Goal: Complete application form

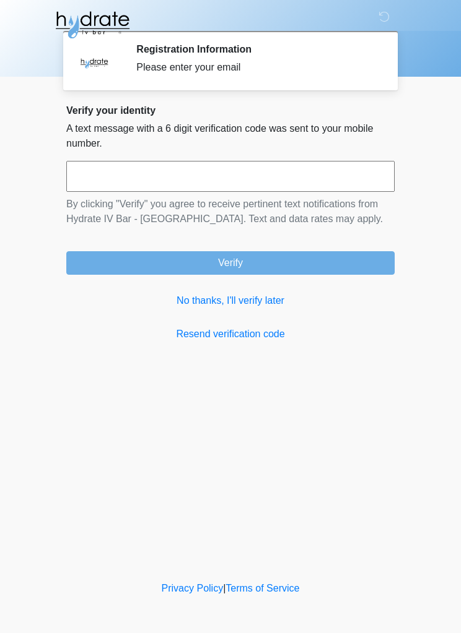
scroll to position [1, 0]
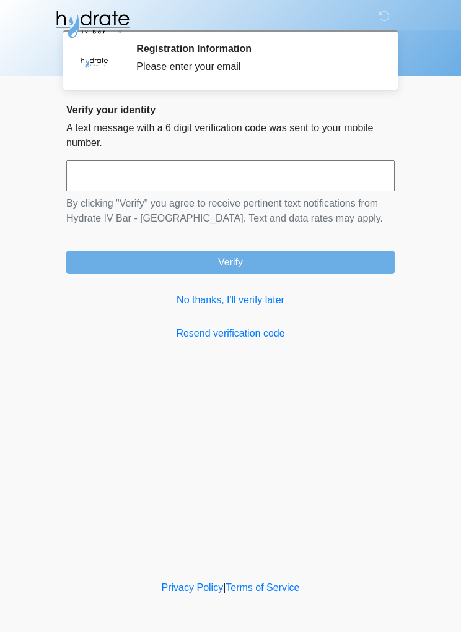
click at [257, 303] on link "No thanks, I'll verify later" at bounding box center [230, 300] width 328 height 15
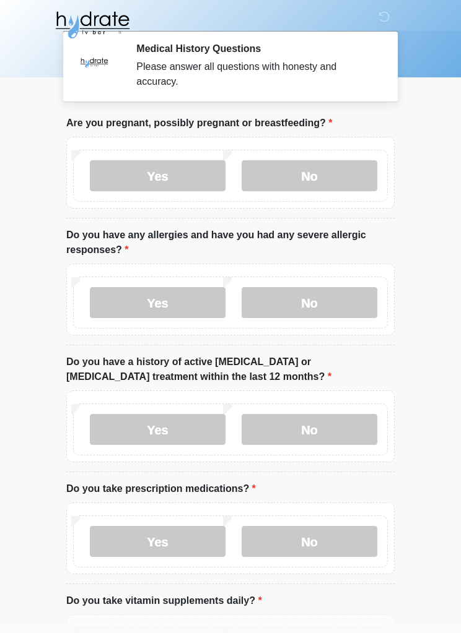
click at [306, 174] on label "No" at bounding box center [309, 175] width 136 height 31
click at [293, 175] on label "No" at bounding box center [309, 175] width 136 height 31
click at [310, 292] on label "No" at bounding box center [309, 302] width 136 height 31
click at [306, 428] on label "No" at bounding box center [309, 429] width 136 height 31
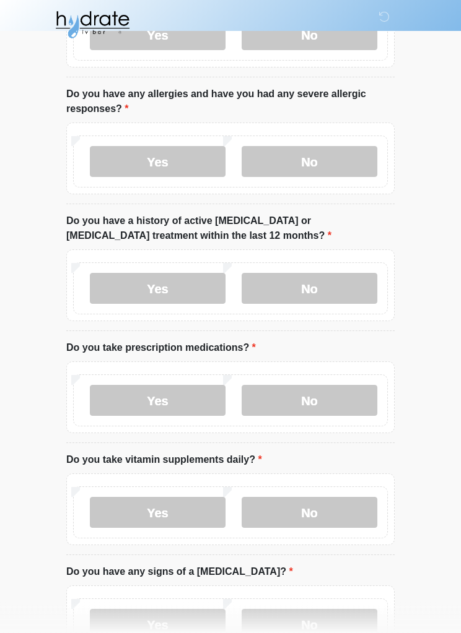
scroll to position [143, 0]
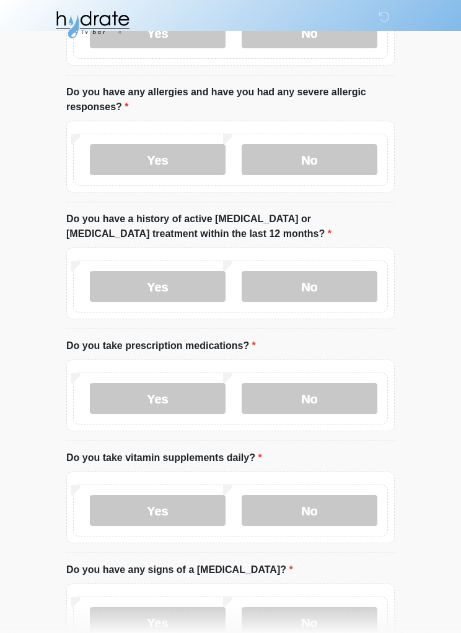
click at [157, 400] on label "Yes" at bounding box center [158, 399] width 136 height 31
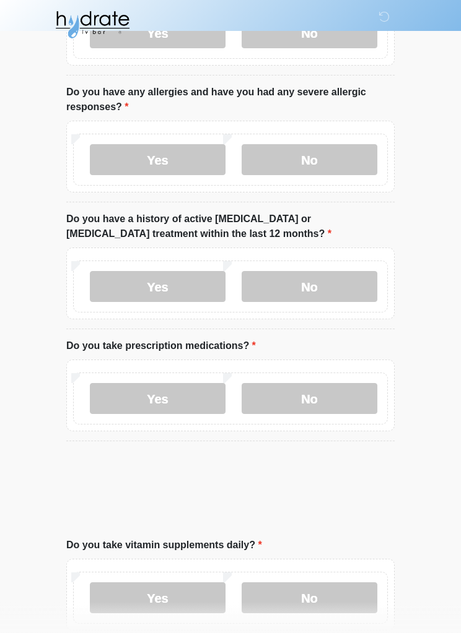
scroll to position [144, 0]
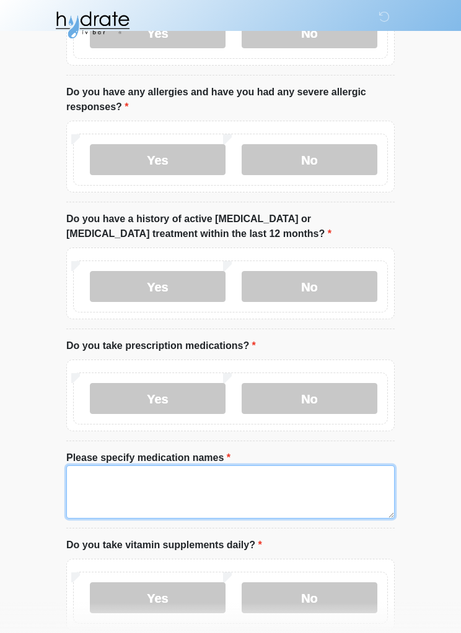
click at [98, 485] on textarea "Please specify medication names" at bounding box center [230, 492] width 328 height 53
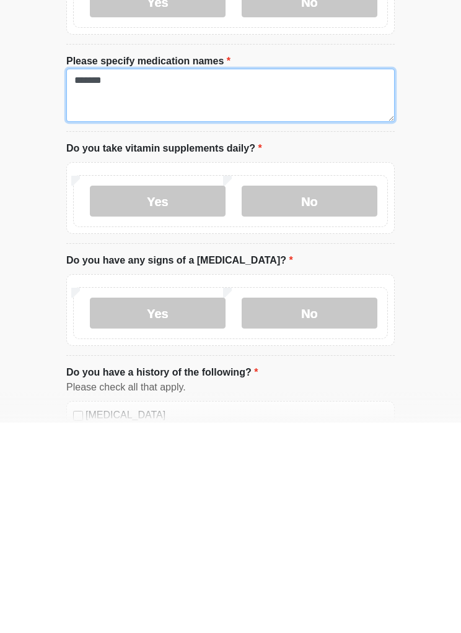
scroll to position [331, 0]
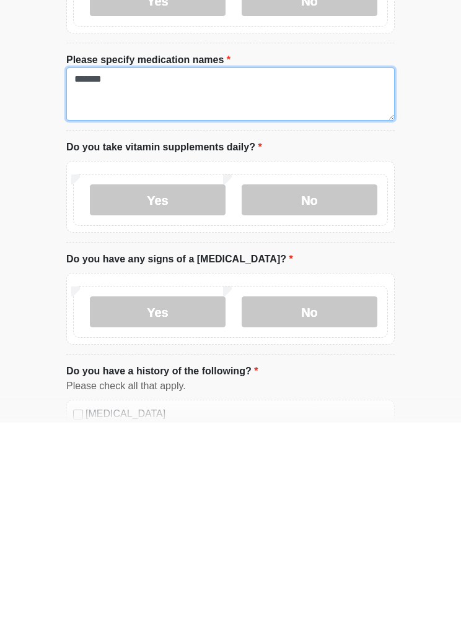
type textarea "******"
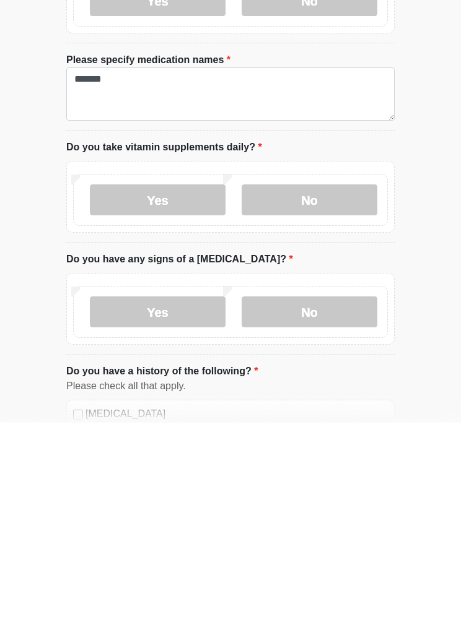
click at [332, 395] on label "No" at bounding box center [309, 410] width 136 height 31
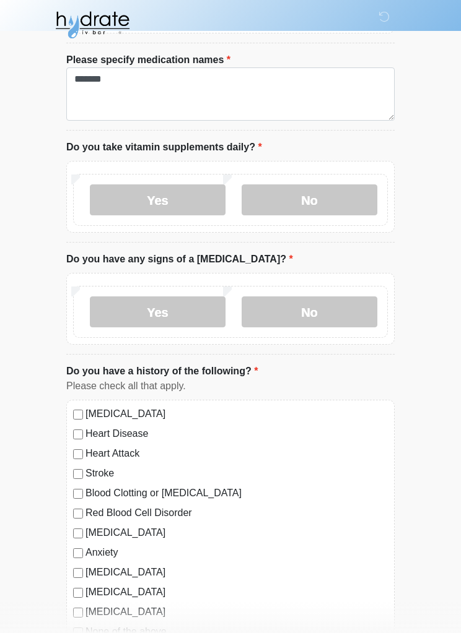
click at [314, 299] on label "No" at bounding box center [309, 312] width 136 height 31
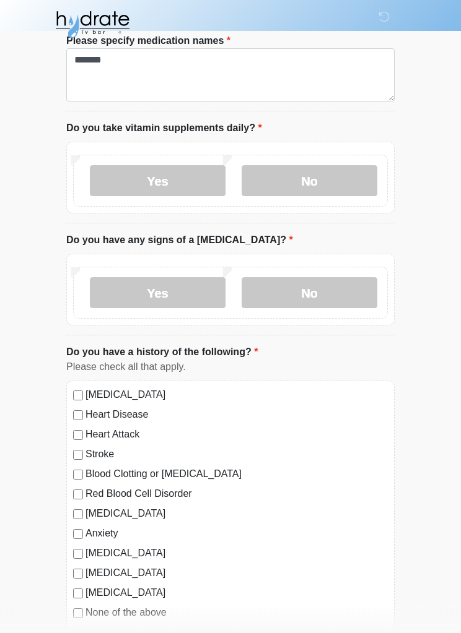
scroll to position [627, 0]
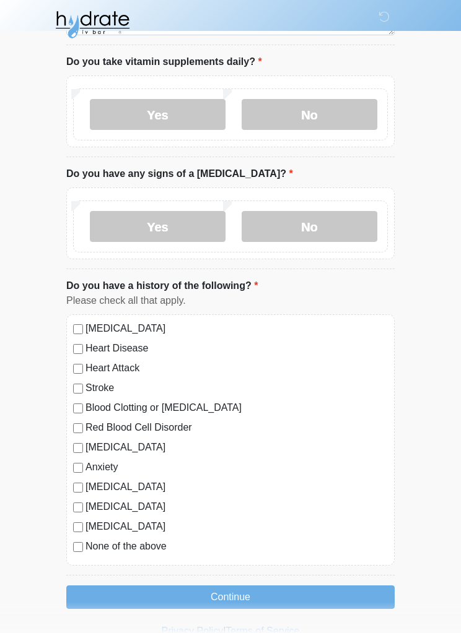
click at [108, 586] on button "Continue" at bounding box center [230, 598] width 328 height 24
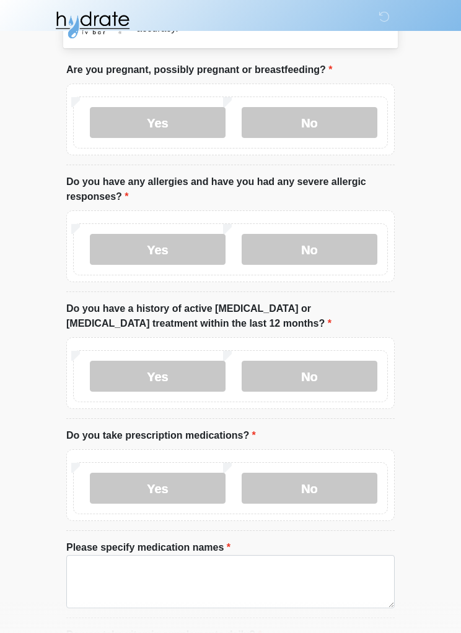
scroll to position [0, 0]
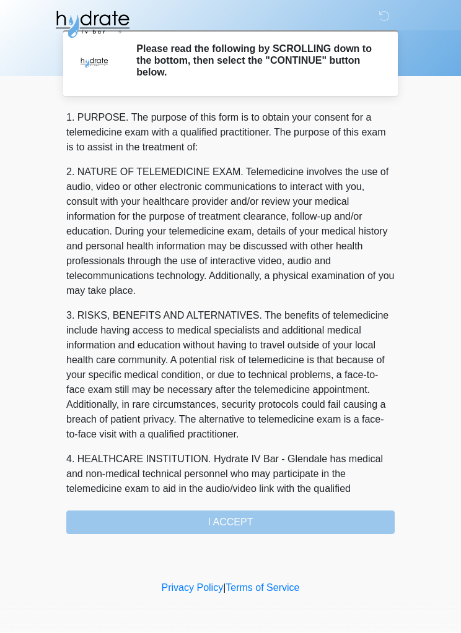
click at [125, 516] on div "1. PURPOSE. The purpose of this form is to obtain your consent for a telemedici…" at bounding box center [230, 323] width 328 height 424
click at [242, 516] on div "1. PURPOSE. The purpose of this form is to obtain your consent for a telemedici…" at bounding box center [230, 323] width 328 height 424
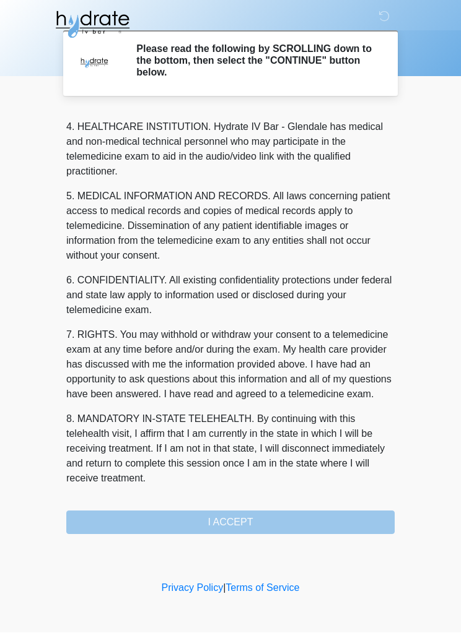
click at [155, 521] on button "I ACCEPT" at bounding box center [230, 523] width 328 height 24
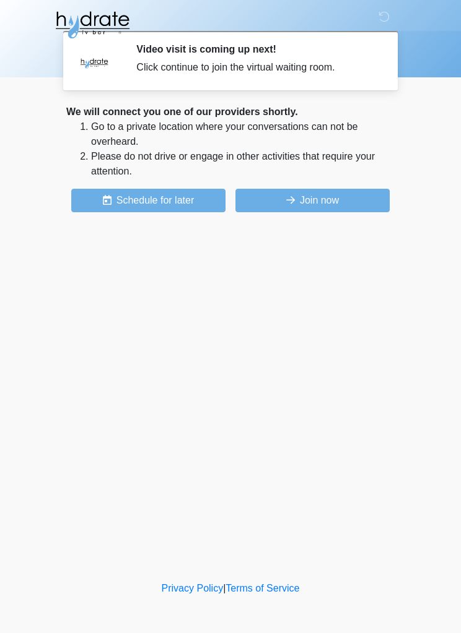
click at [324, 191] on button "Join now" at bounding box center [312, 201] width 154 height 24
